Goal: Complete application form

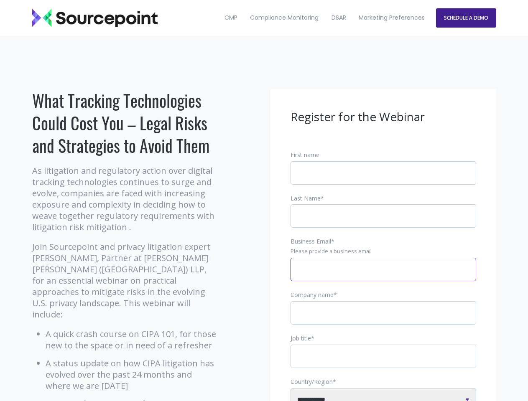
click at [383, 276] on input "Business Email *" at bounding box center [384, 269] width 186 height 23
